Goal: Check status

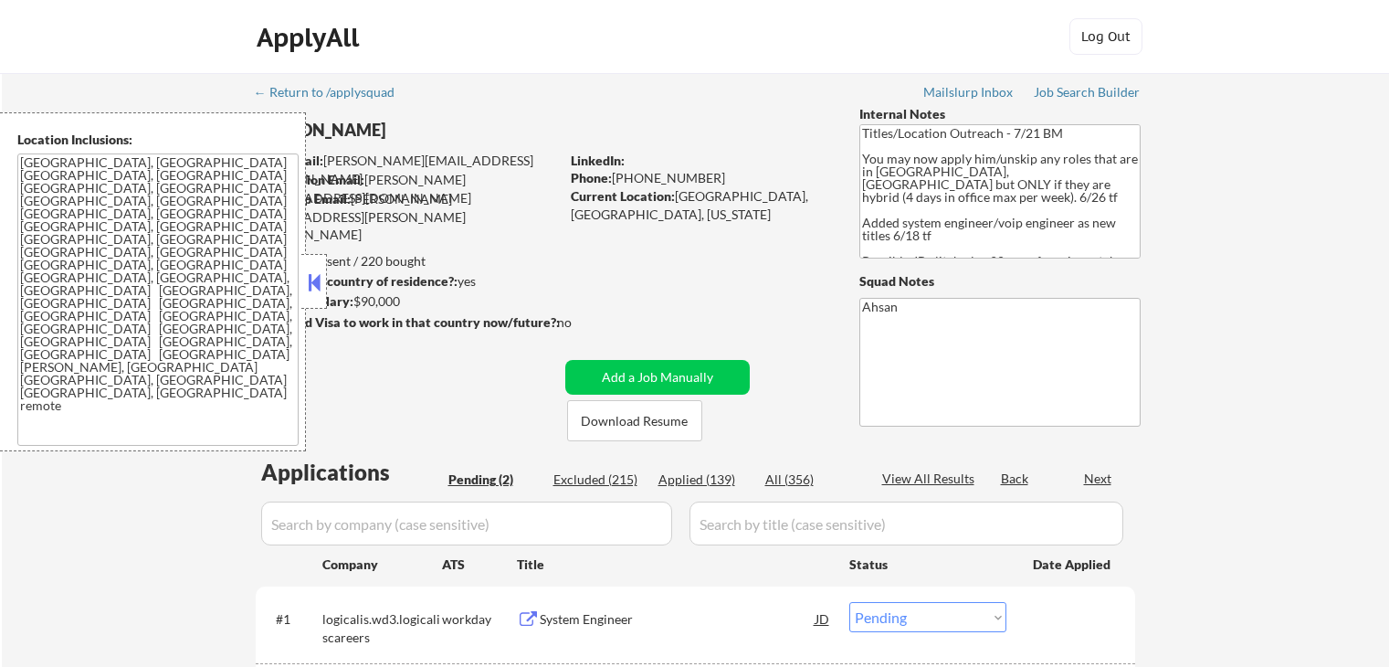
select select ""pending""
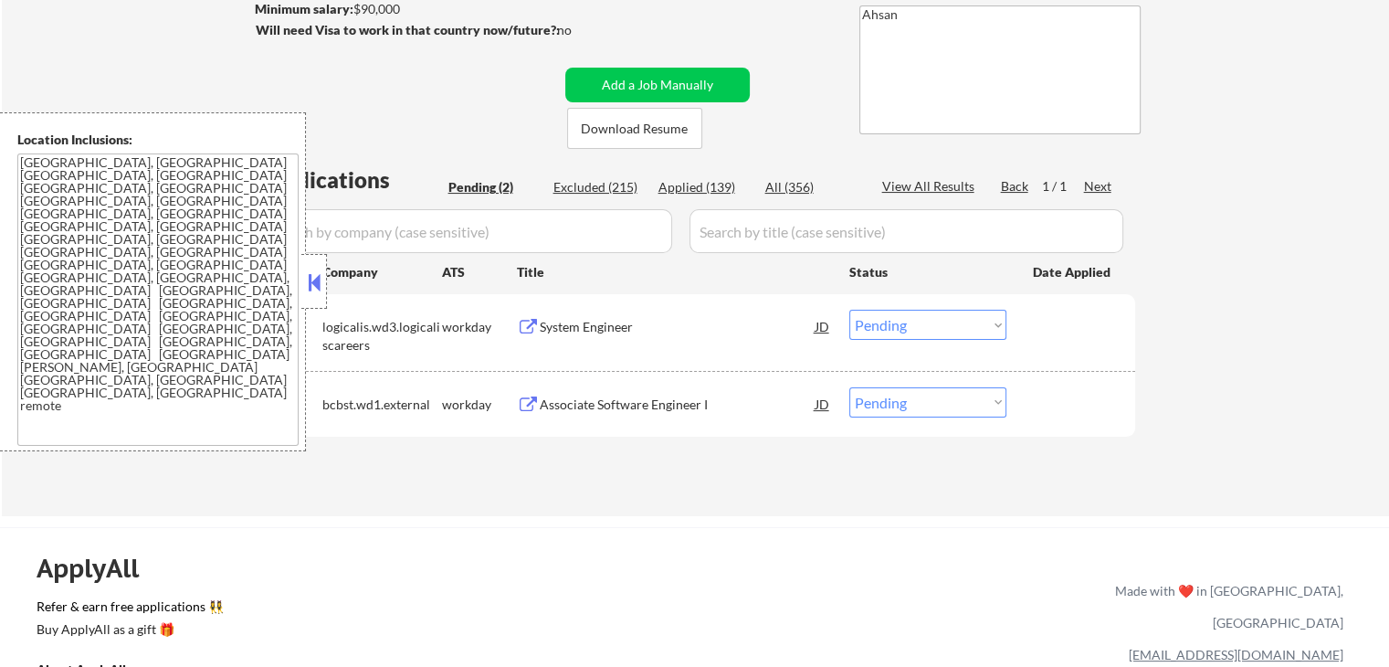
scroll to position [365, 0]
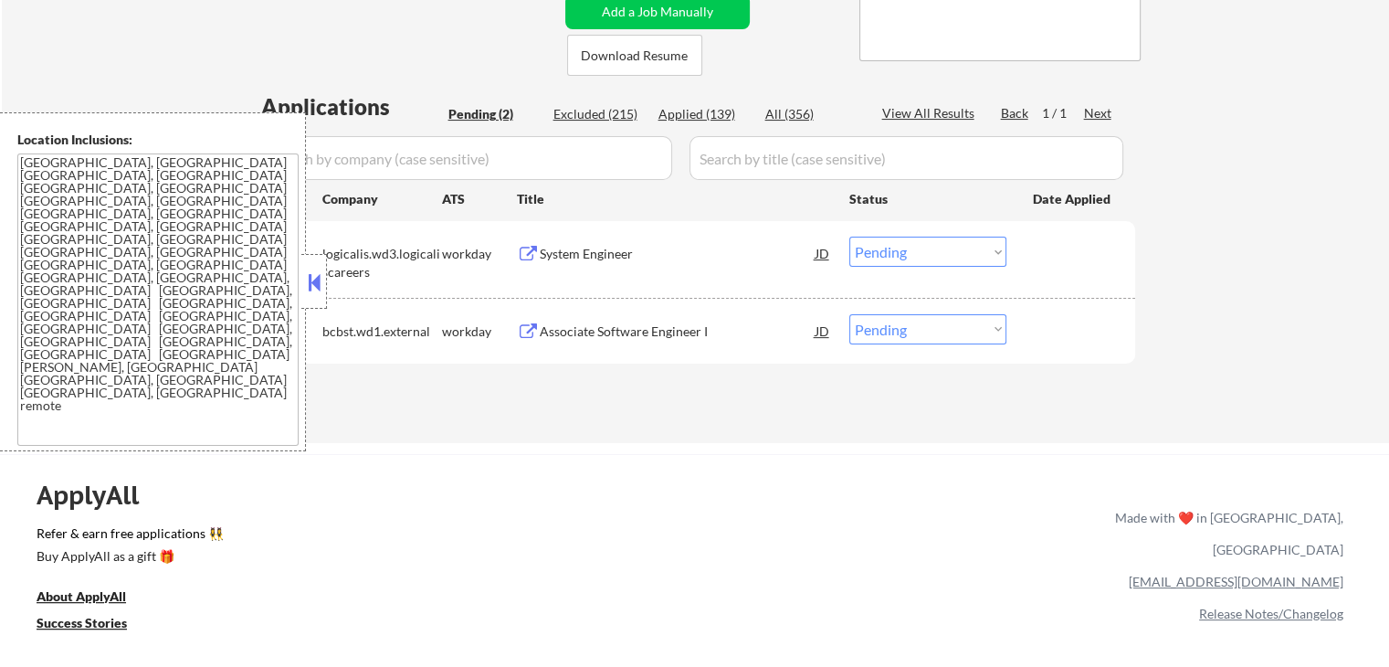
click at [582, 333] on div "Associate Software Engineer I" at bounding box center [678, 331] width 276 height 18
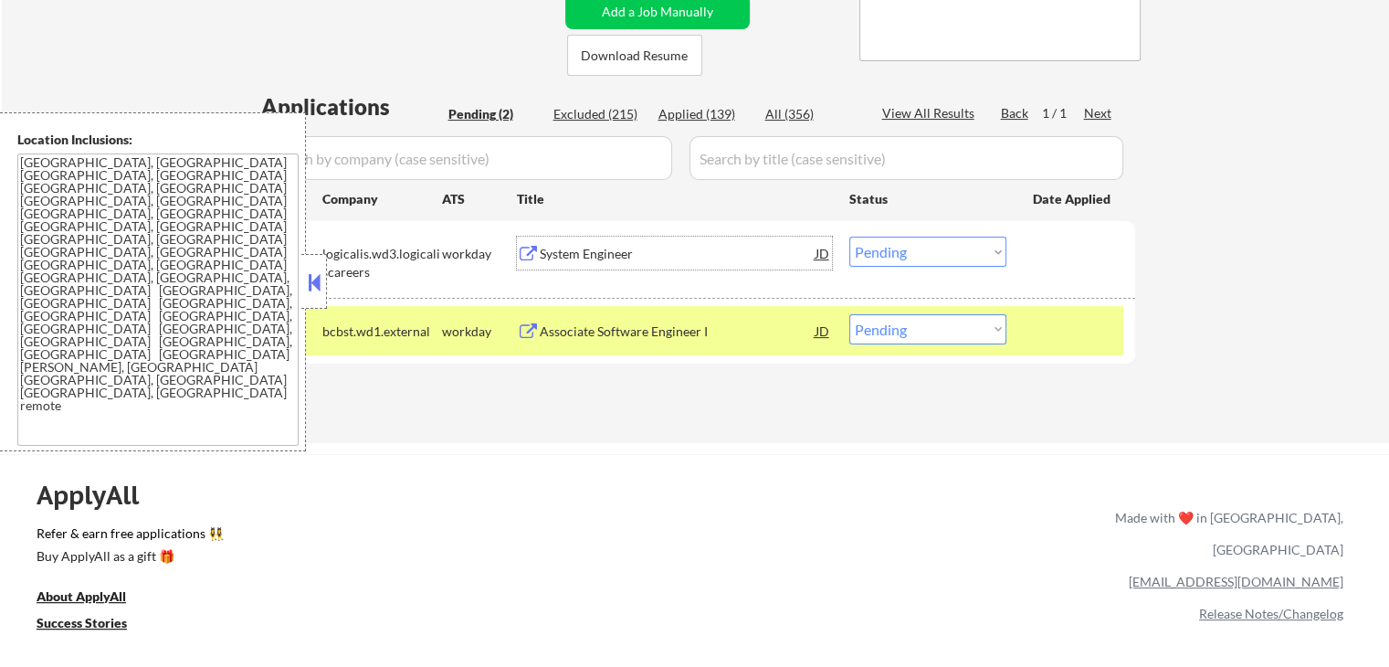
click at [561, 245] on div "System Engineer" at bounding box center [678, 254] width 276 height 18
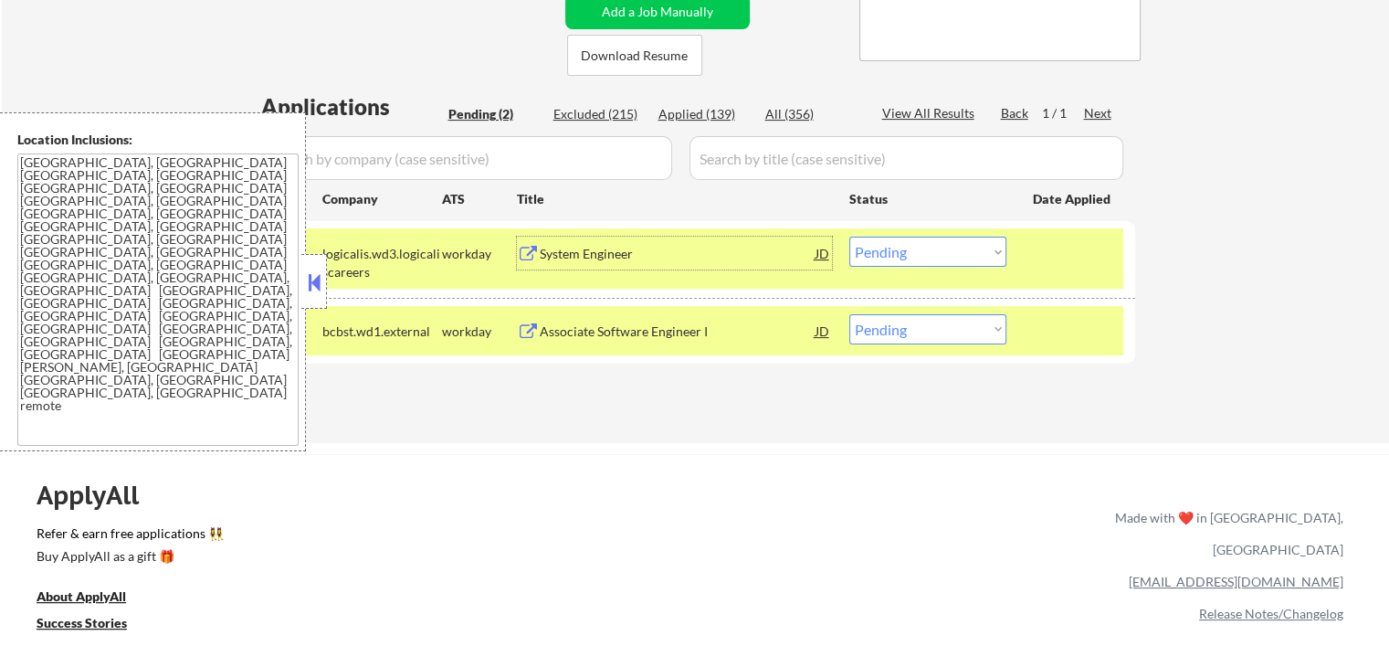
drag, startPoint x: 941, startPoint y: 247, endPoint x: 949, endPoint y: 265, distance: 19.2
click at [941, 247] on select "Choose an option... Pending Applied Excluded (Questions) Excluded (Expired) Exc…" at bounding box center [927, 252] width 157 height 30
click at [849, 237] on select "Choose an option... Pending Applied Excluded (Questions) Excluded (Expired) Exc…" at bounding box center [927, 252] width 157 height 30
click at [941, 332] on select "Choose an option... Pending Applied Excluded (Questions) Excluded (Expired) Exc…" at bounding box center [927, 329] width 157 height 30
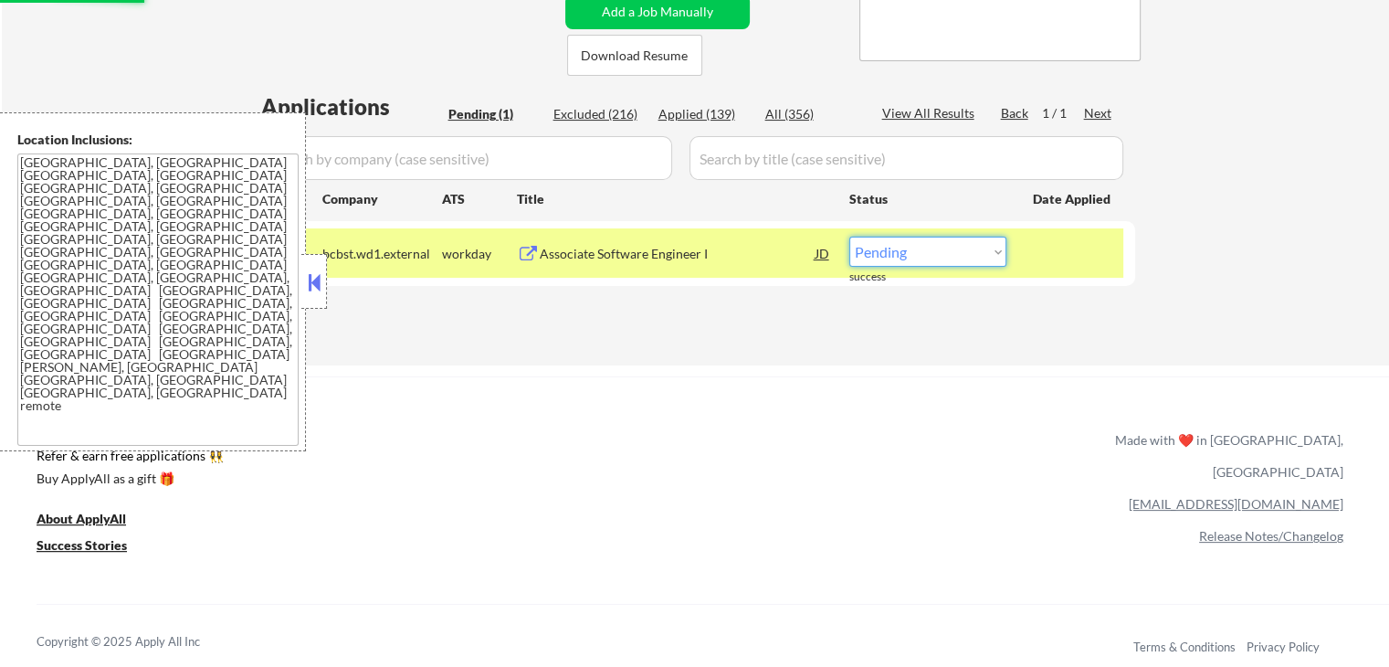
click at [922, 256] on select "Choose an option... Pending Applied Excluded (Questions) Excluded (Expired) Exc…" at bounding box center [927, 252] width 157 height 30
select select ""excluded__expired_""
click at [849, 237] on select "Choose an option... Pending Applied Excluded (Questions) Excluded (Expired) Exc…" at bounding box center [927, 252] width 157 height 30
click at [939, 453] on div "ApplyAll Refer & earn free applications 👯‍♀️ Buy ApplyAll as a gift 🎁 About App…" at bounding box center [694, 533] width 1389 height 289
